Goal: Task Accomplishment & Management: Manage account settings

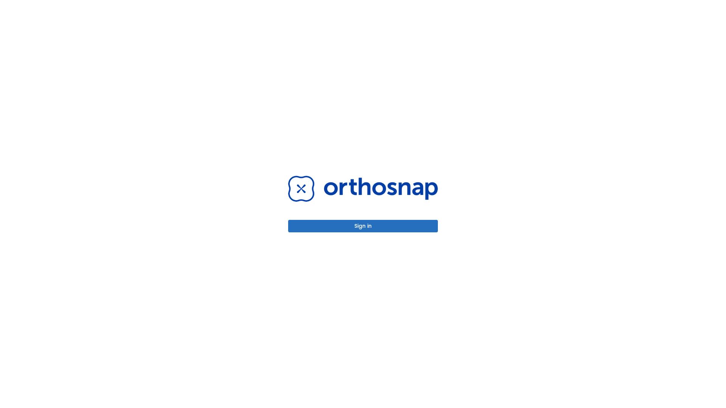
click at [363, 226] on button "Sign in" at bounding box center [363, 226] width 150 height 12
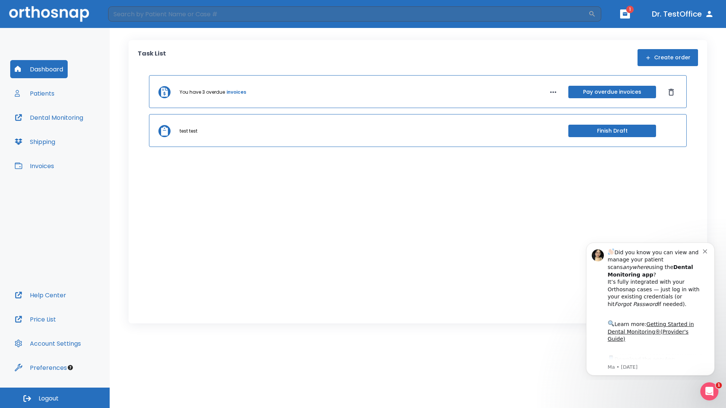
click at [55, 398] on span "Logout" at bounding box center [49, 399] width 20 height 8
